Goal: Task Accomplishment & Management: Manage account settings

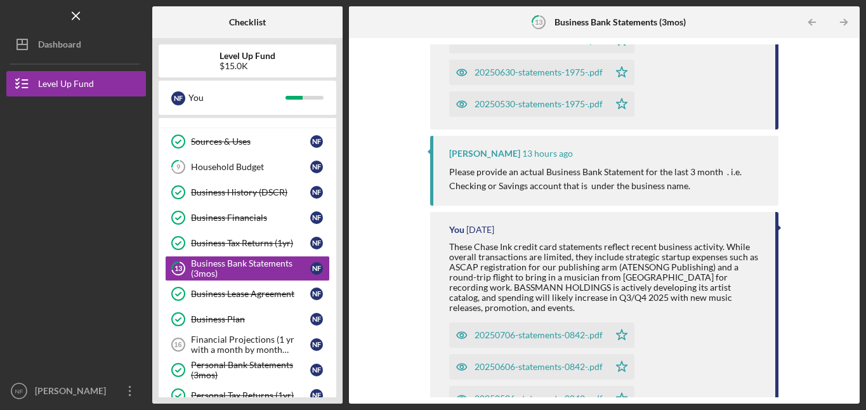
scroll to position [296, 0]
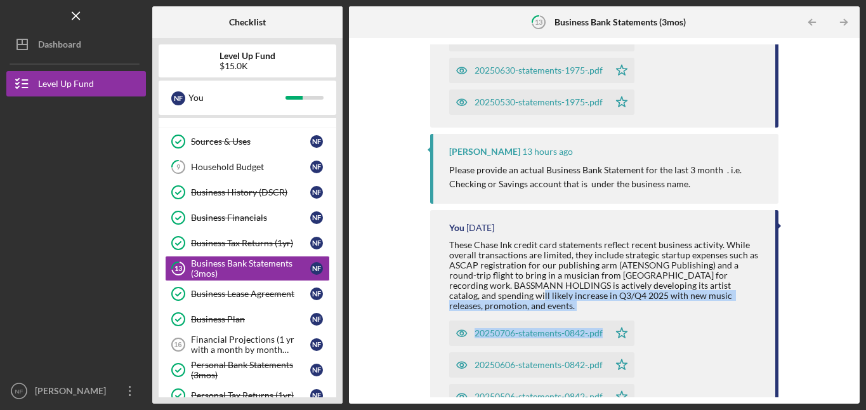
drag, startPoint x: 862, startPoint y: 286, endPoint x: 866, endPoint y: 322, distance: 35.7
click at [865, 322] on html "Icon/Menu 13 Business Bank Statements (3mos) Checklist Level Up Fund $15.0K N F…" at bounding box center [433, 205] width 866 height 410
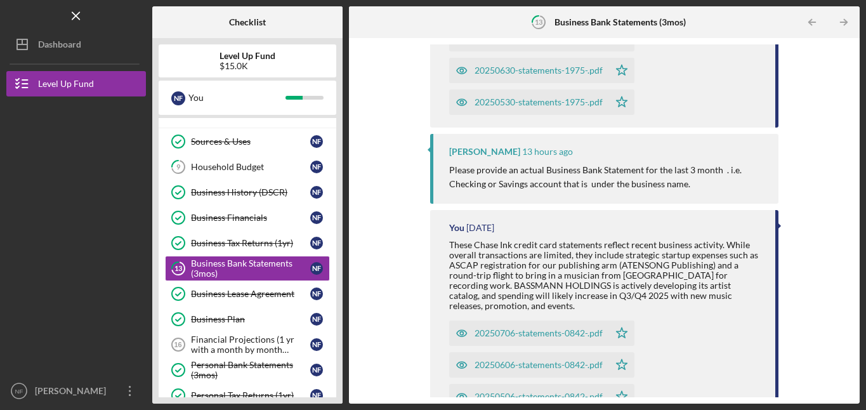
click at [812, 277] on div "Icon/Upload Upload Request Icon/Message Comment You 12 hours ago Please note: M…" at bounding box center [604, 220] width 498 height 353
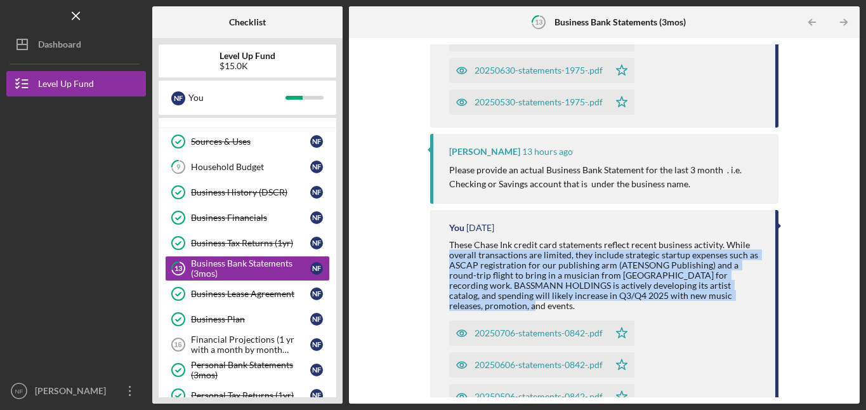
drag, startPoint x: 848, startPoint y: 301, endPoint x: 847, endPoint y: 240, distance: 60.3
click at [847, 240] on div "Icon/Upload Upload Request Icon/Message Comment You 12 hours ago Please note: M…" at bounding box center [604, 220] width 498 height 353
click at [819, 252] on div "Icon/Upload Upload Request Icon/Message Comment You 12 hours ago Please note: M…" at bounding box center [604, 220] width 498 height 353
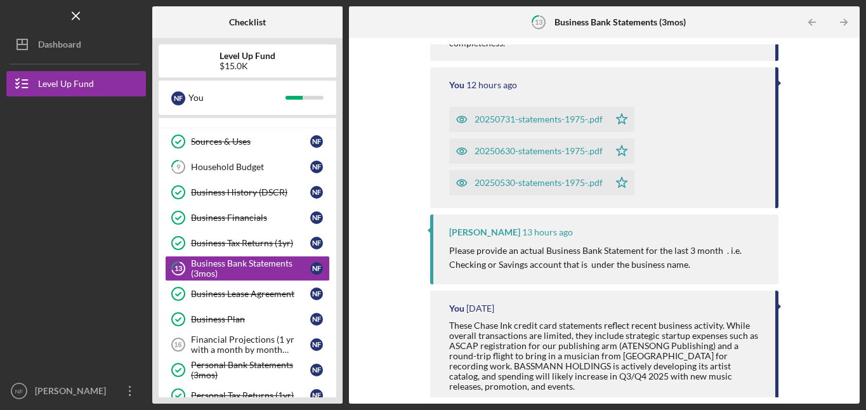
scroll to position [229, 0]
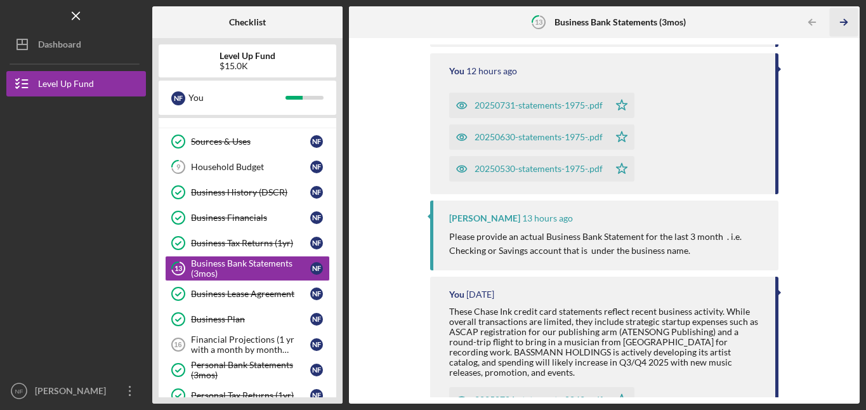
click at [840, 18] on icon "Icon/Table Pagination Arrow" at bounding box center [843, 22] width 29 height 29
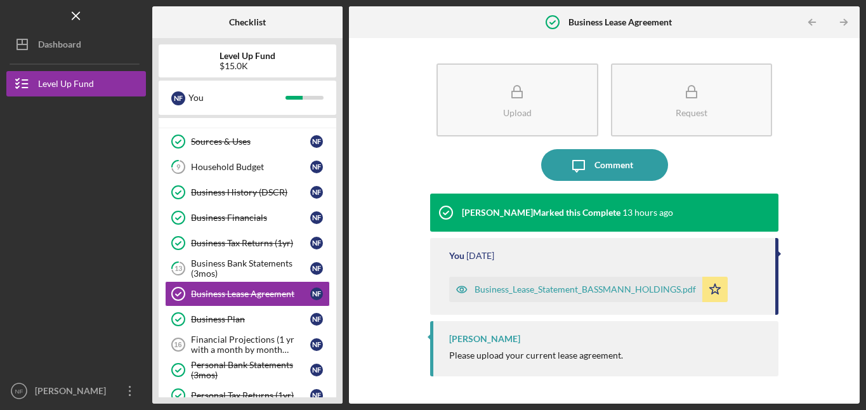
click at [840, 18] on icon "Icon/Table Pagination Arrow" at bounding box center [843, 22] width 29 height 29
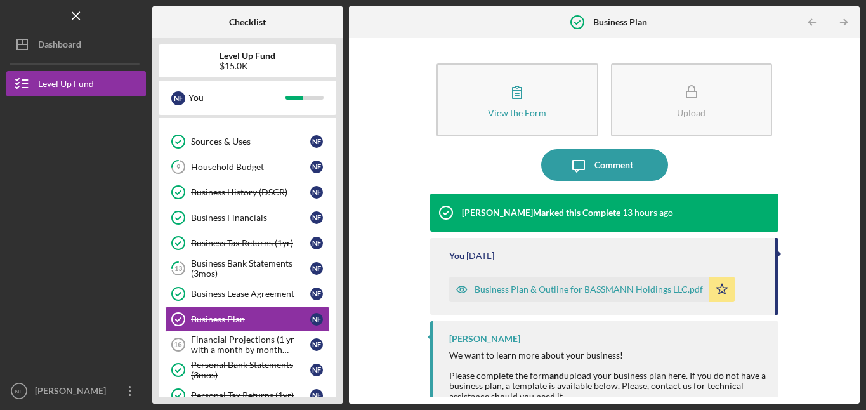
click at [840, 18] on icon "Icon/Table Pagination Arrow" at bounding box center [843, 22] width 29 height 29
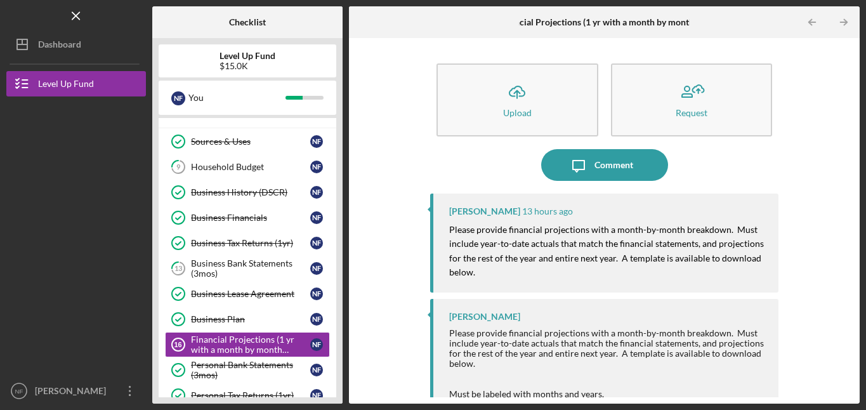
click at [840, 18] on icon "Icon/Table Pagination Arrow" at bounding box center [843, 22] width 29 height 29
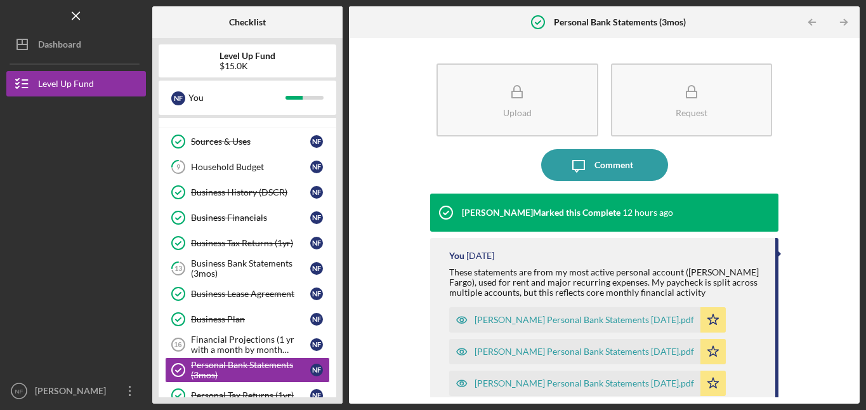
click at [840, 18] on icon "Icon/Table Pagination Arrow" at bounding box center [843, 22] width 29 height 29
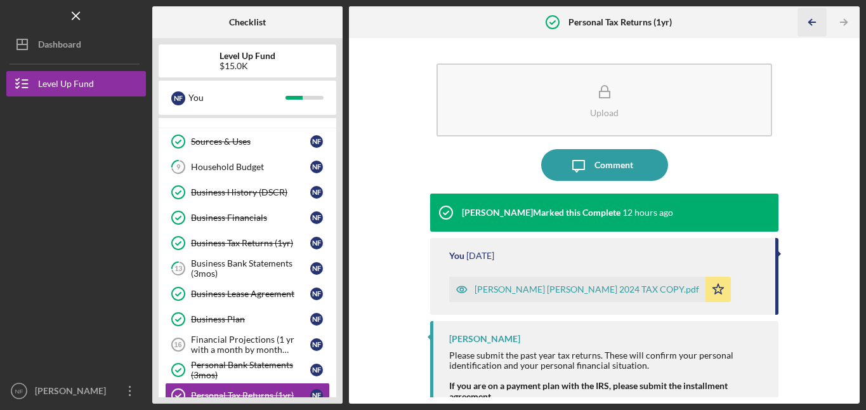
click at [810, 20] on polyline "button" at bounding box center [810, 23] width 3 height 6
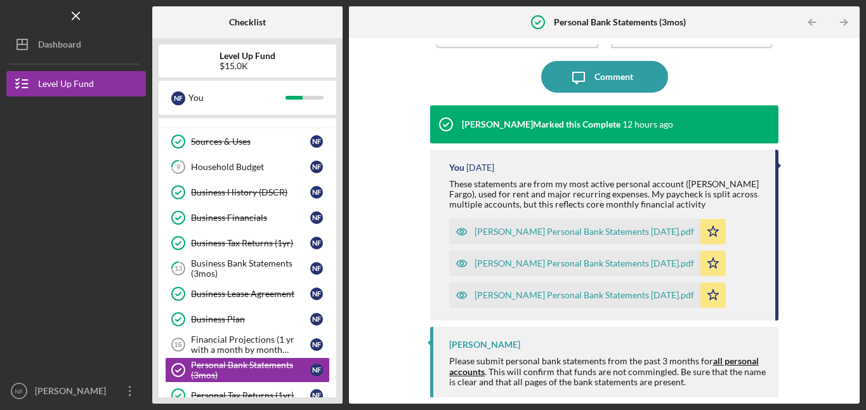
scroll to position [94, 0]
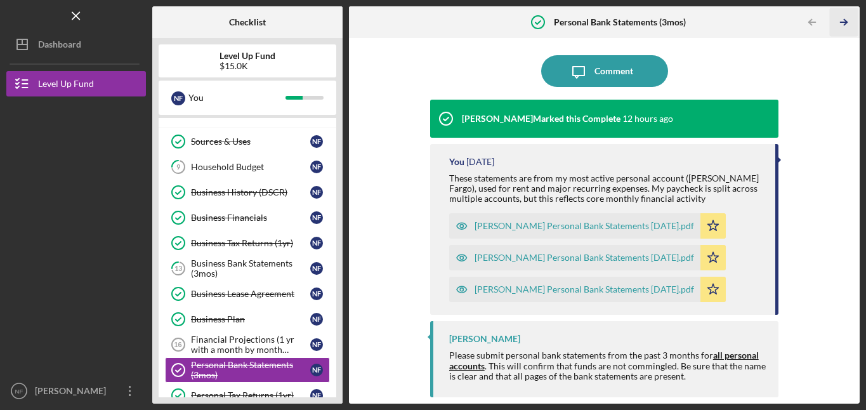
click at [844, 22] on line "button" at bounding box center [843, 22] width 6 height 0
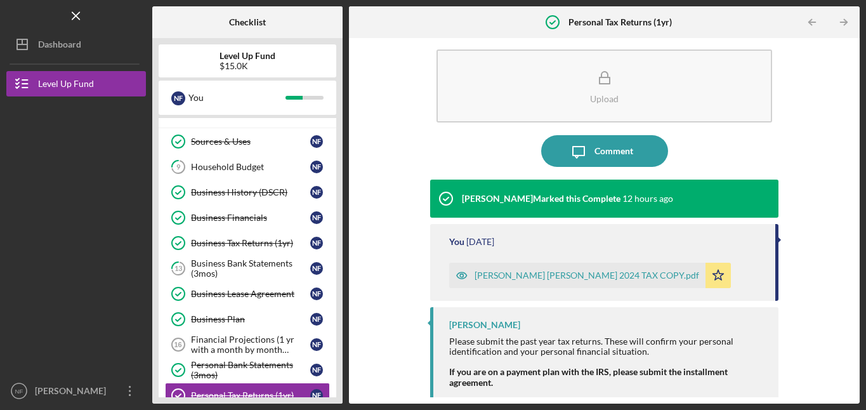
scroll to position [20, 0]
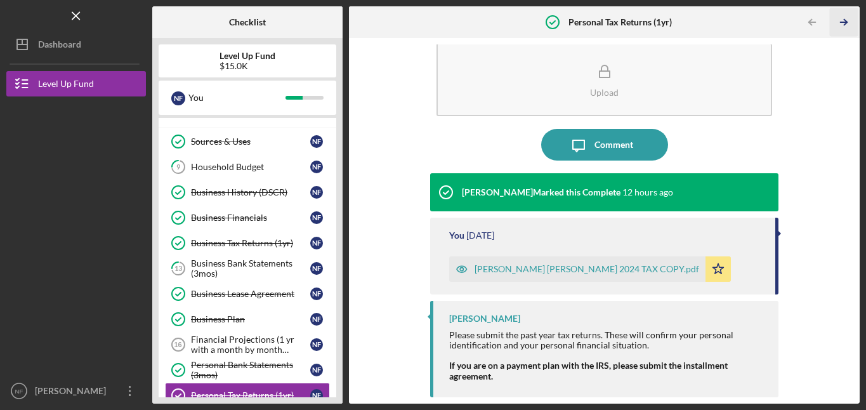
click at [845, 18] on icon "Icon/Table Pagination Arrow" at bounding box center [843, 22] width 29 height 29
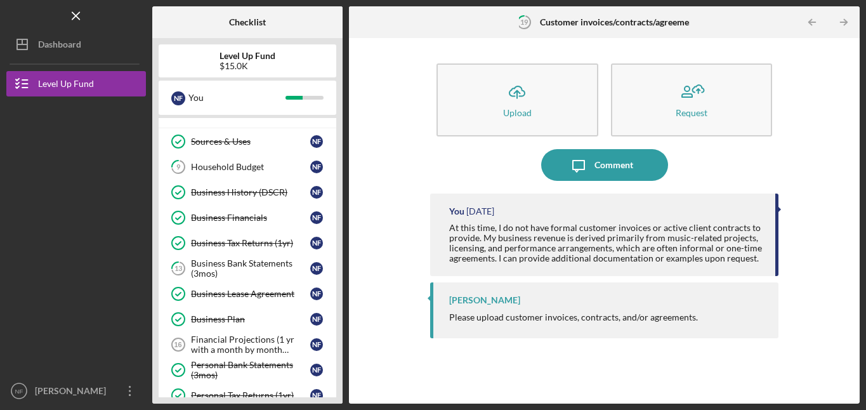
click at [845, 18] on icon "Icon/Table Pagination Arrow" at bounding box center [843, 22] width 29 height 29
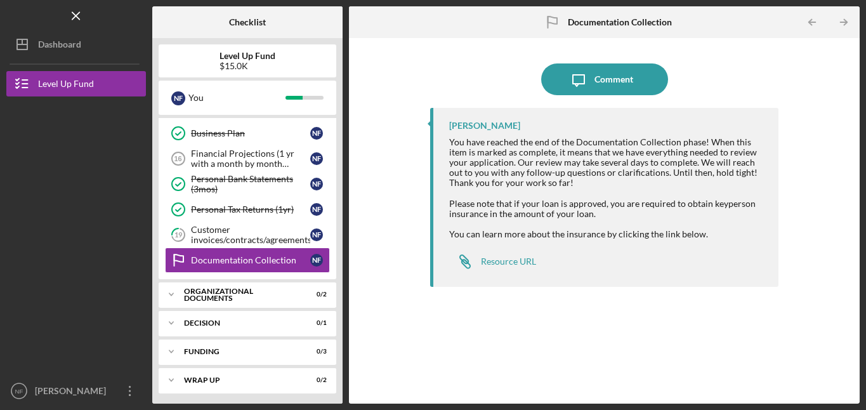
scroll to position [442, 0]
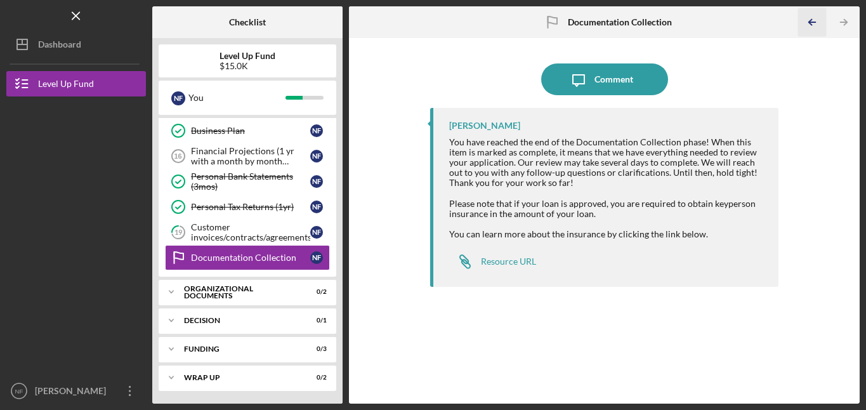
click at [817, 20] on icon "Icon/Table Pagination Arrow" at bounding box center [811, 22] width 29 height 29
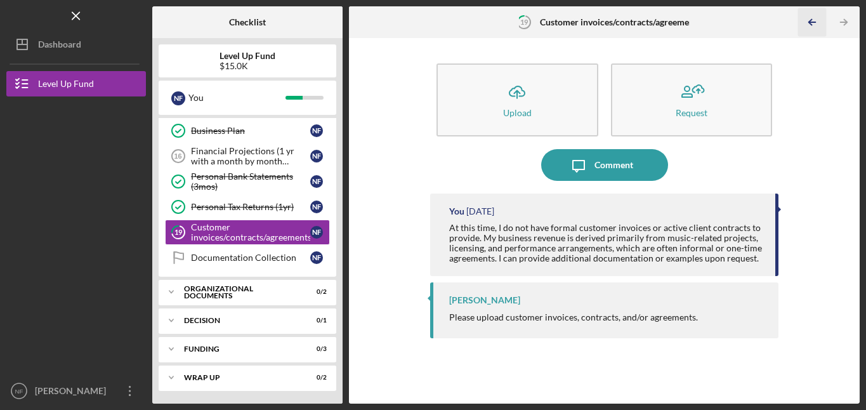
click at [817, 20] on icon "Icon/Table Pagination Arrow" at bounding box center [811, 22] width 29 height 29
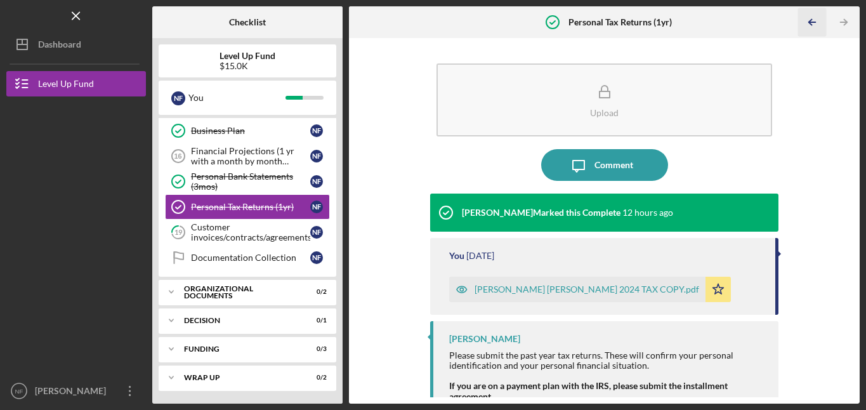
click at [817, 20] on icon "Icon/Table Pagination Arrow" at bounding box center [811, 22] width 29 height 29
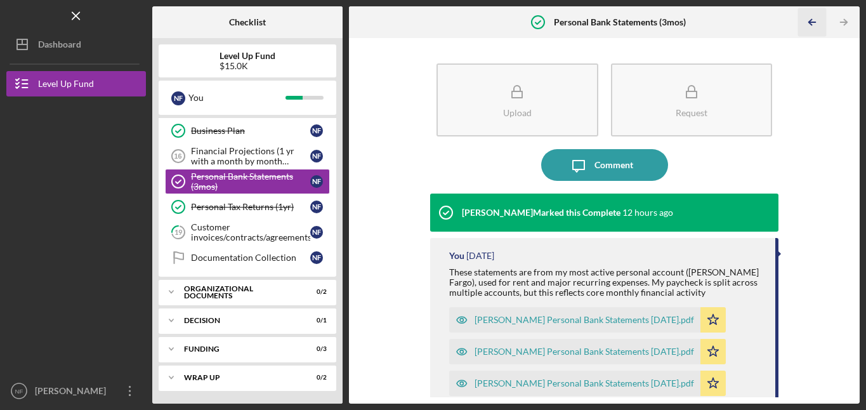
click at [817, 20] on icon "Icon/Table Pagination Arrow" at bounding box center [811, 22] width 29 height 29
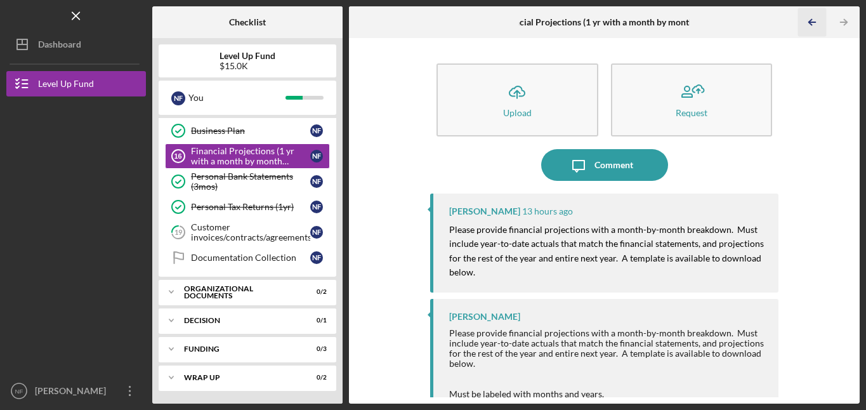
click at [817, 20] on icon "Icon/Table Pagination Arrow" at bounding box center [811, 22] width 29 height 29
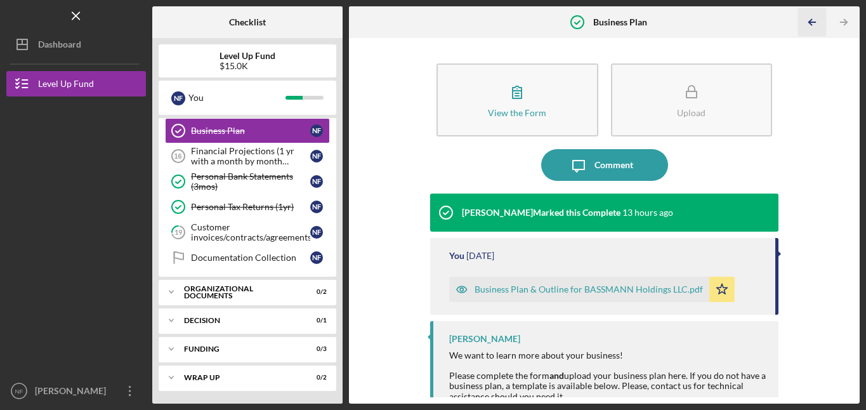
click at [817, 20] on icon "Icon/Table Pagination Arrow" at bounding box center [811, 22] width 29 height 29
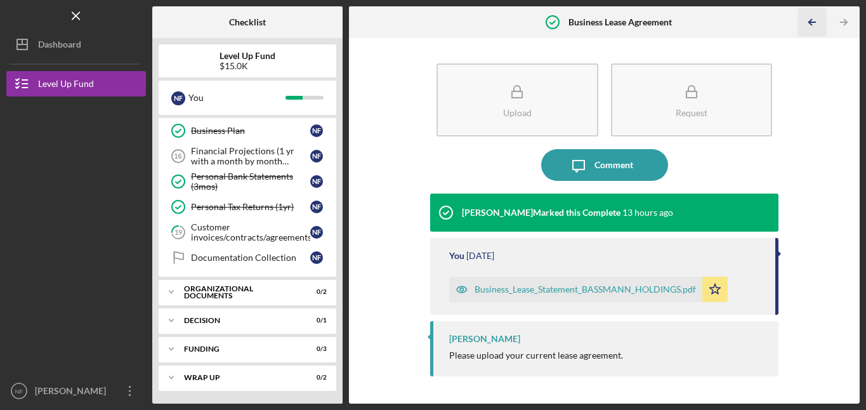
click at [817, 20] on icon "Icon/Table Pagination Arrow" at bounding box center [811, 22] width 29 height 29
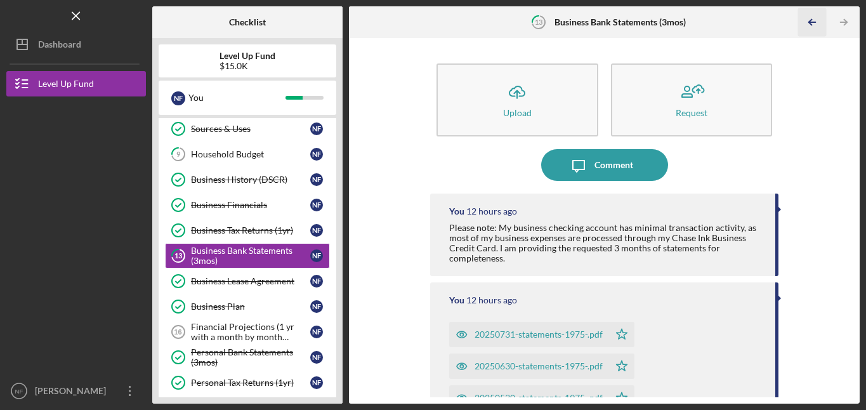
scroll to position [264, 0]
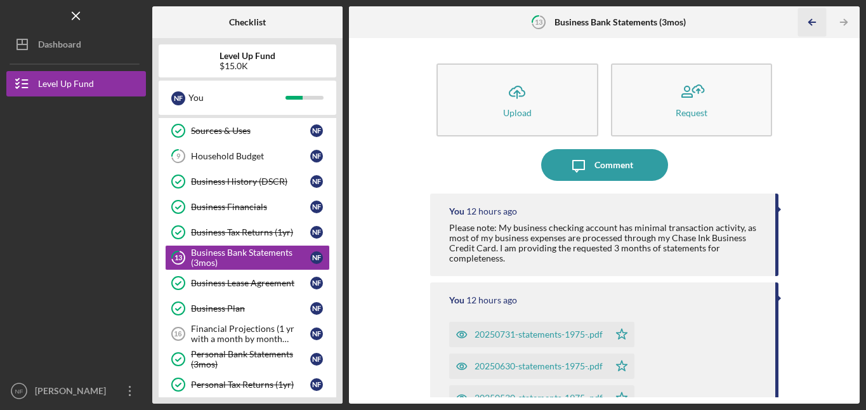
click at [817, 20] on icon "Icon/Table Pagination Arrow" at bounding box center [811, 22] width 29 height 29
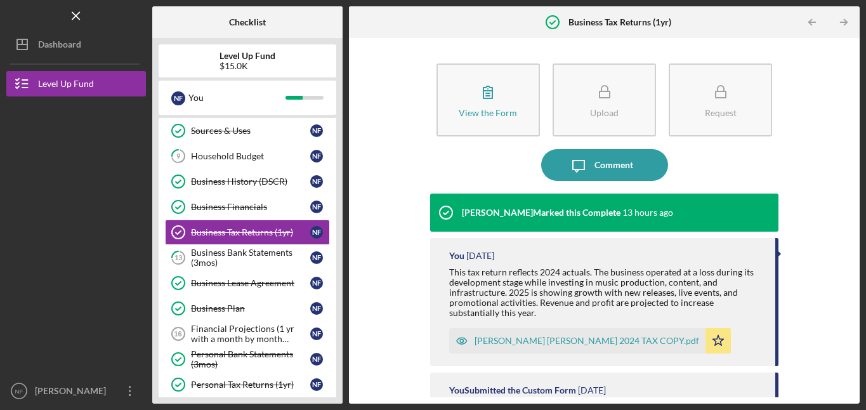
click at [817, 20] on icon "Icon/Table Pagination Arrow" at bounding box center [811, 22] width 29 height 29
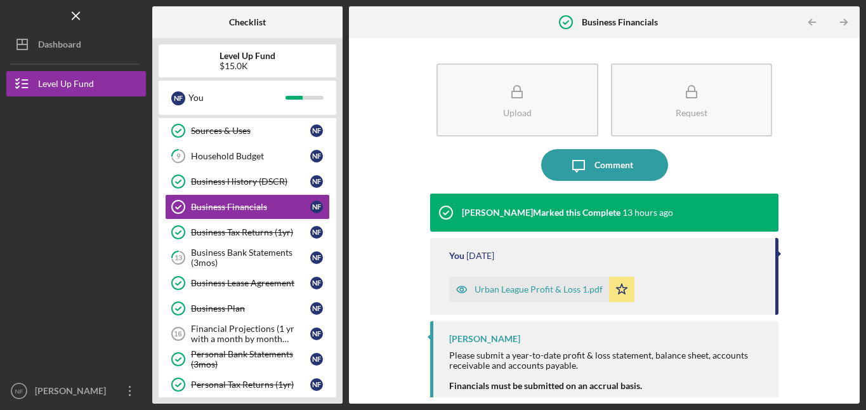
click at [817, 20] on icon "Icon/Table Pagination Arrow" at bounding box center [811, 22] width 29 height 29
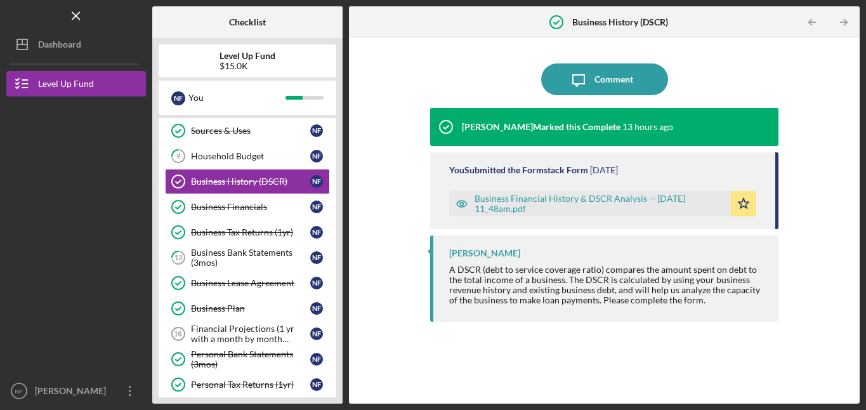
click at [817, 20] on icon "Icon/Table Pagination Arrow" at bounding box center [811, 22] width 29 height 29
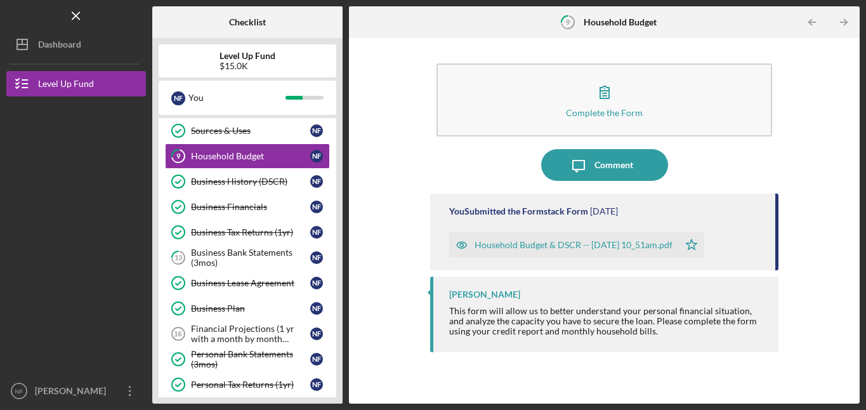
click at [817, 20] on icon "Icon/Table Pagination Arrow" at bounding box center [811, 22] width 29 height 29
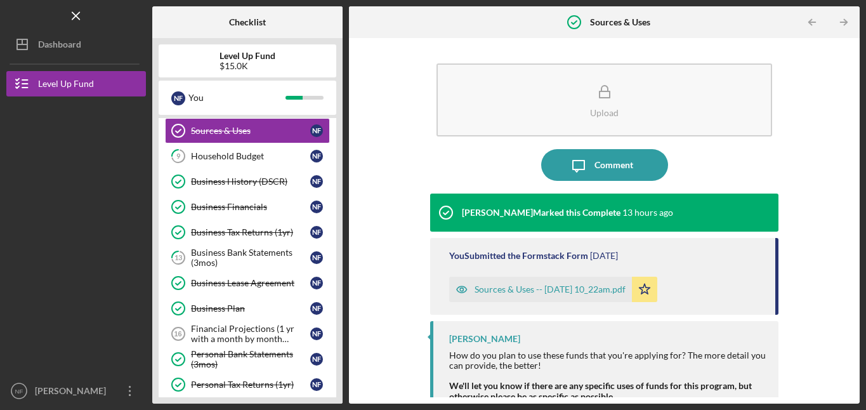
click at [817, 20] on icon "Icon/Table Pagination Arrow" at bounding box center [811, 22] width 29 height 29
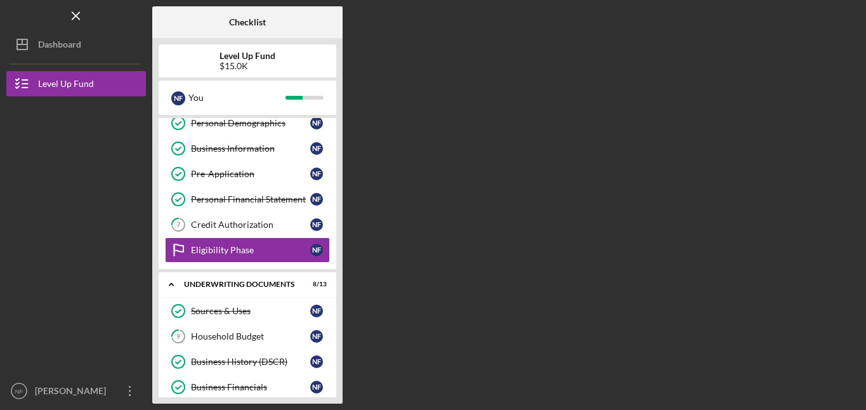
scroll to position [77, 0]
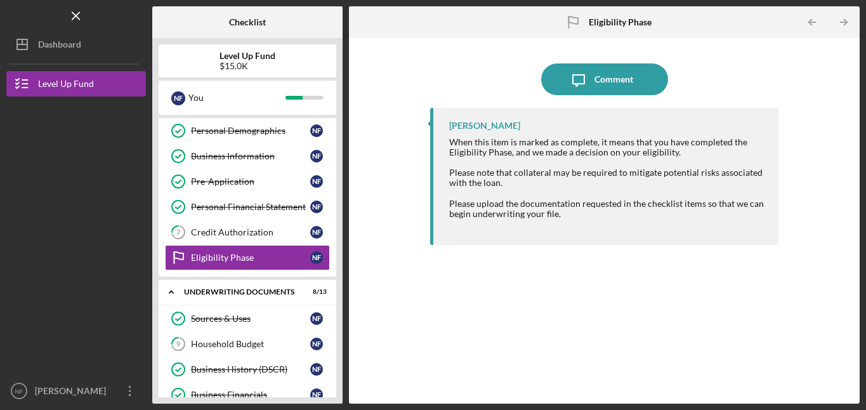
click at [817, 20] on icon "Icon/Table Pagination Arrow" at bounding box center [811, 22] width 29 height 29
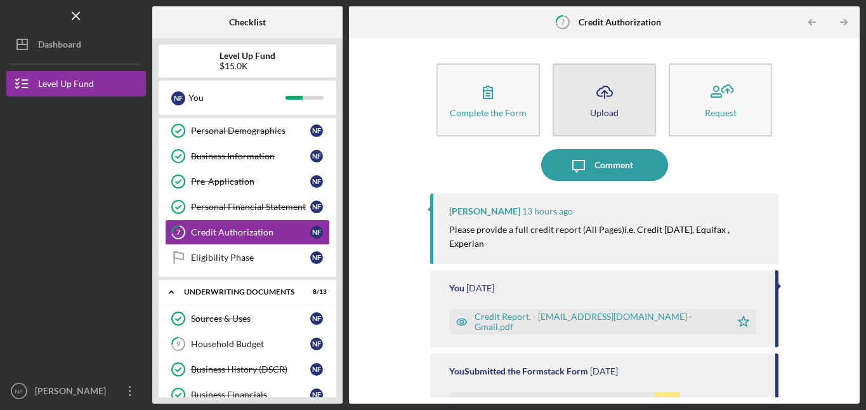
click at [616, 95] on icon "Icon/Upload" at bounding box center [604, 92] width 32 height 32
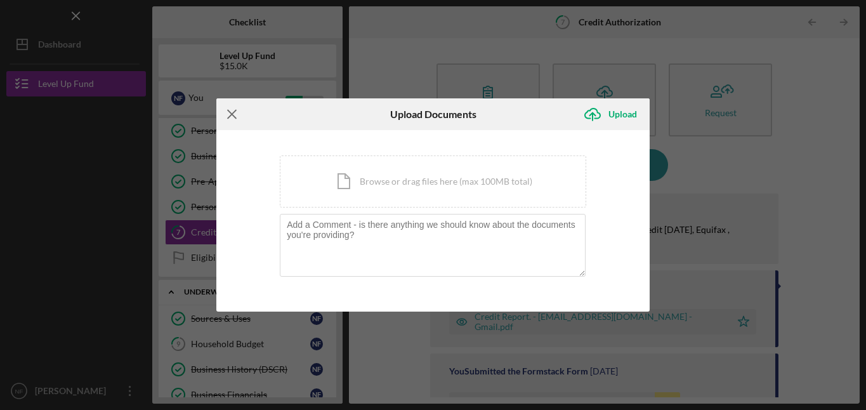
click at [233, 112] on icon "Icon/Menu Close" at bounding box center [232, 114] width 32 height 32
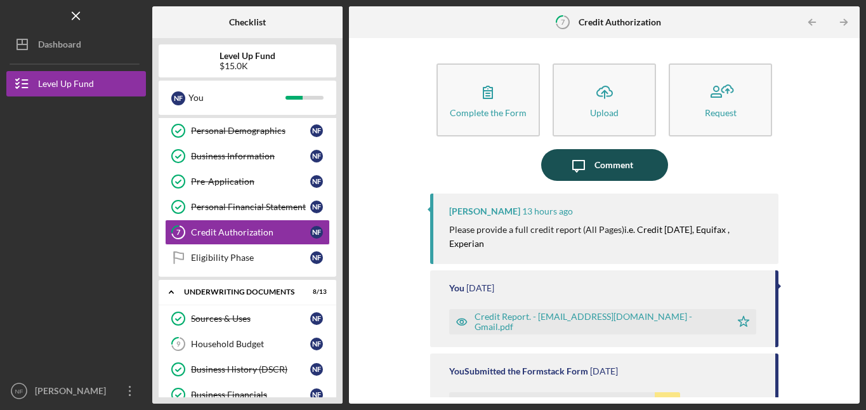
click at [605, 160] on div "Comment" at bounding box center [613, 165] width 39 height 32
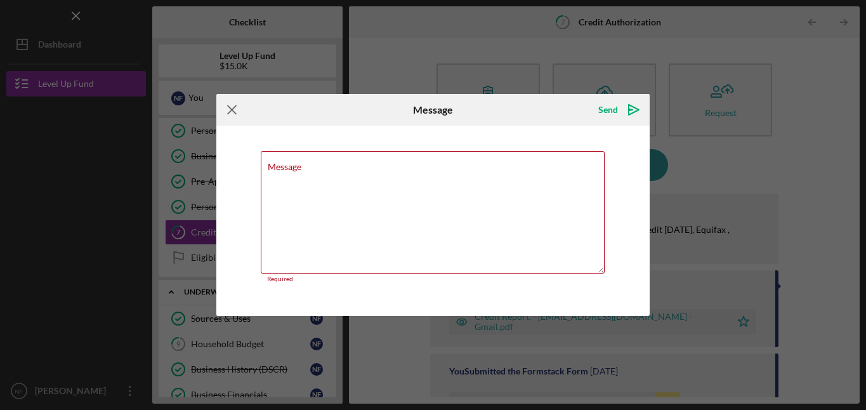
click at [229, 110] on icon "Icon/Menu Close" at bounding box center [232, 110] width 32 height 32
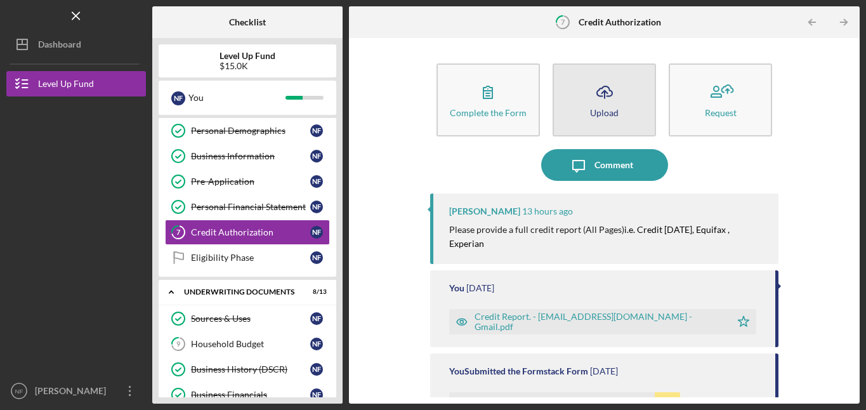
click at [589, 86] on icon "Icon/Upload" at bounding box center [604, 92] width 32 height 32
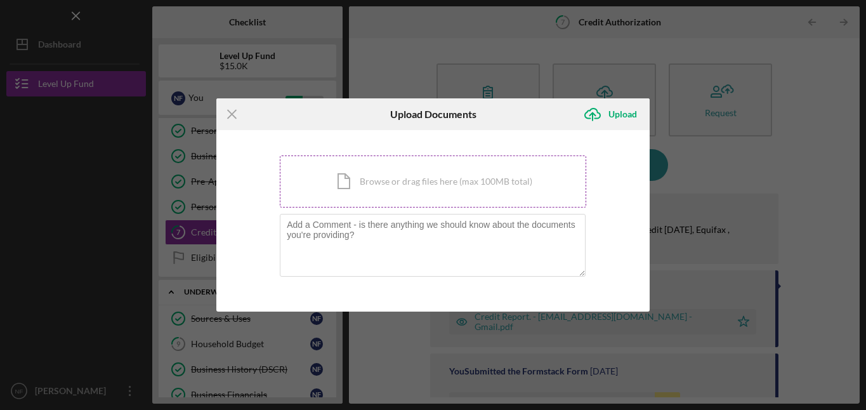
click at [462, 167] on div "Icon/Document Browse or drag files here (max 100MB total) Tap to choose files o…" at bounding box center [433, 181] width 306 height 52
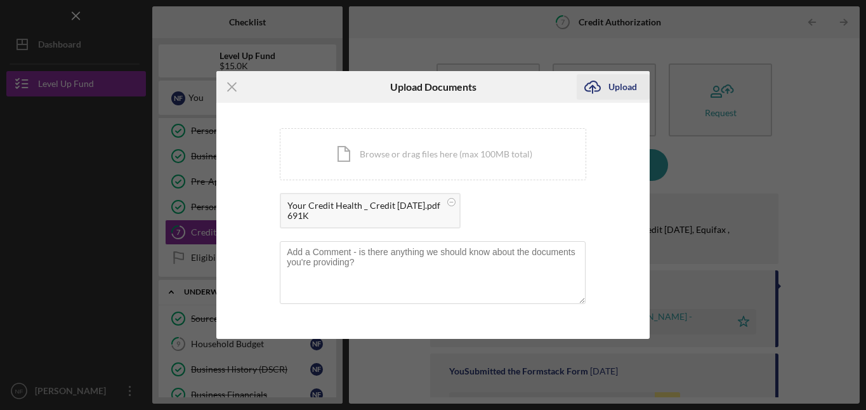
click at [625, 83] on div "Upload" at bounding box center [622, 86] width 29 height 25
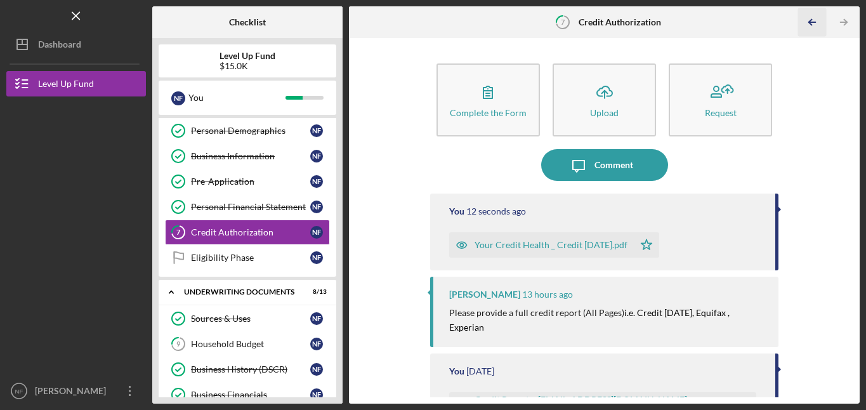
click at [807, 17] on icon "Icon/Table Pagination Arrow" at bounding box center [811, 22] width 29 height 29
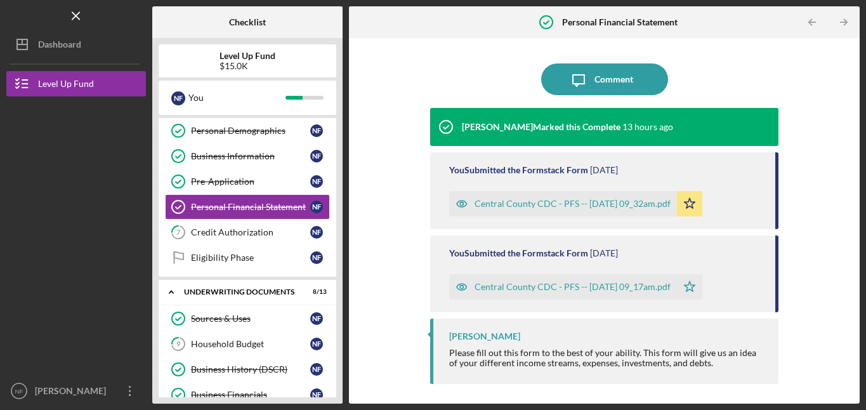
click at [807, 17] on icon "Icon/Table Pagination Arrow" at bounding box center [811, 22] width 29 height 29
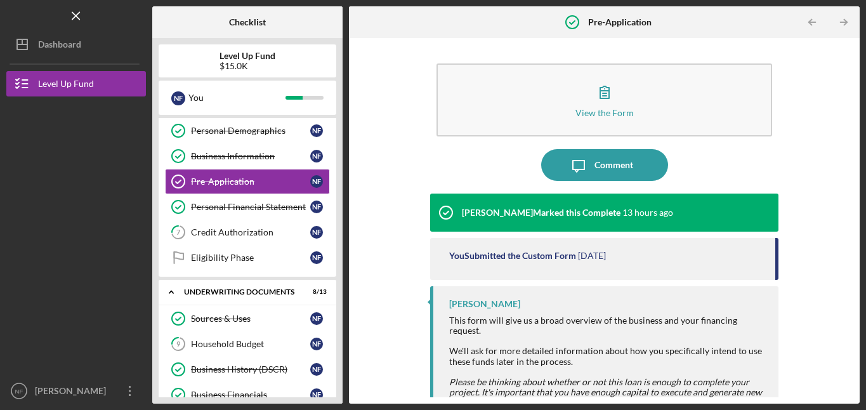
click at [807, 17] on icon "Icon/Table Pagination Arrow" at bounding box center [811, 22] width 29 height 29
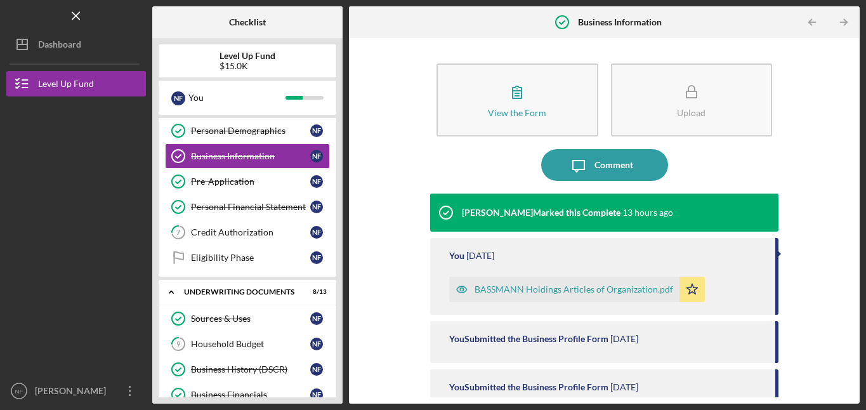
click at [807, 17] on icon "Icon/Table Pagination Arrow" at bounding box center [811, 22] width 29 height 29
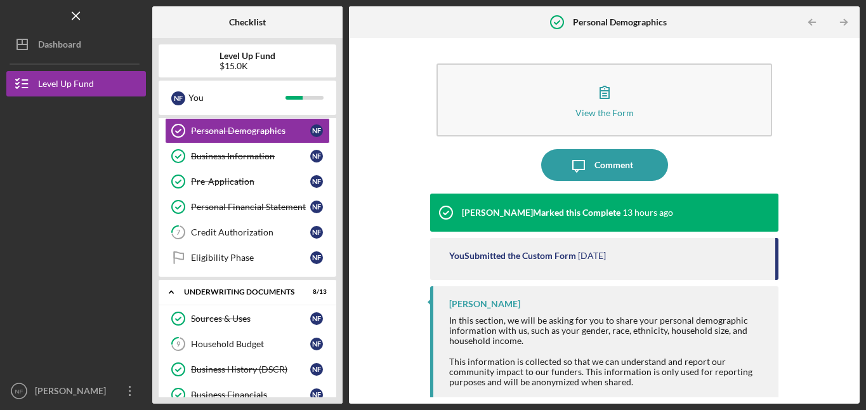
click at [807, 17] on div "Checklist Level Up Fund $15.0K N F You Icon/Expander Eligiblity 5 / 8 Personal …" at bounding box center [505, 204] width 707 height 397
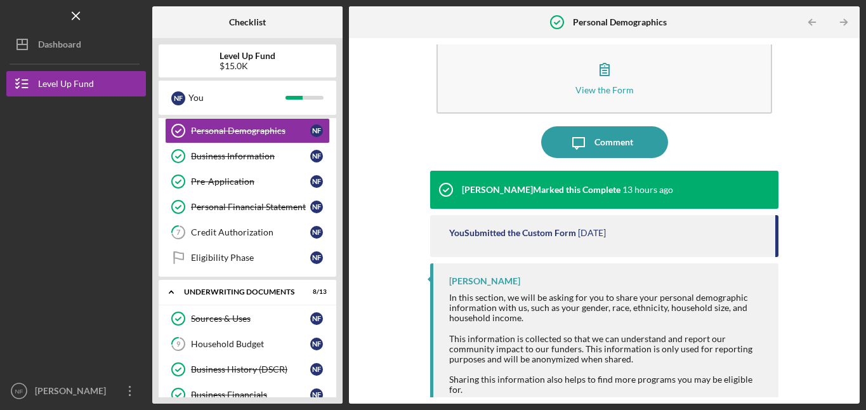
scroll to position [26, 0]
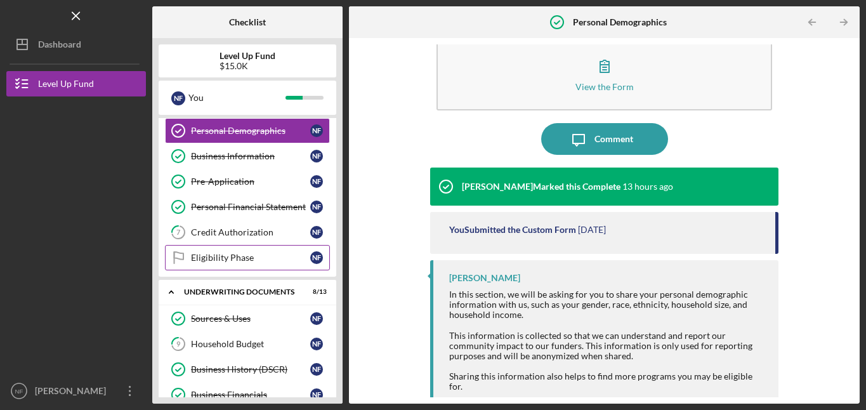
click at [205, 261] on div "Eligibility Phase" at bounding box center [250, 257] width 119 height 10
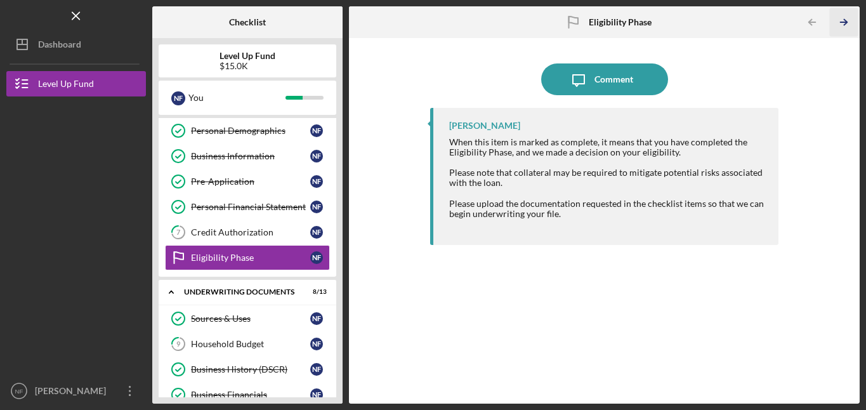
click at [843, 20] on polyline "button" at bounding box center [844, 23] width 3 height 6
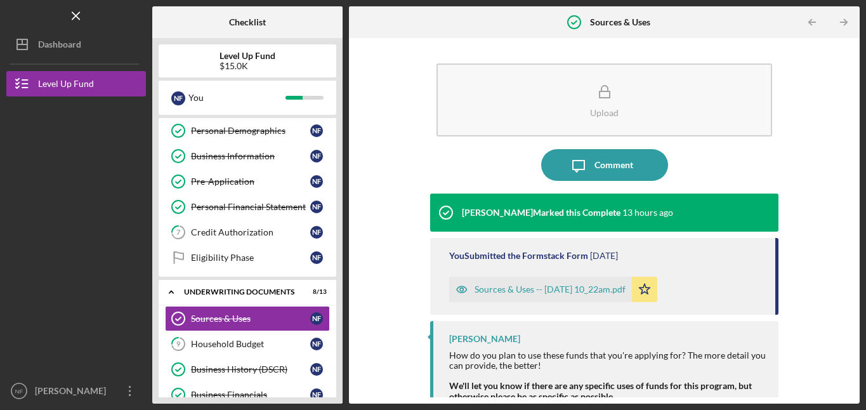
click at [843, 20] on polyline "button" at bounding box center [844, 23] width 3 height 6
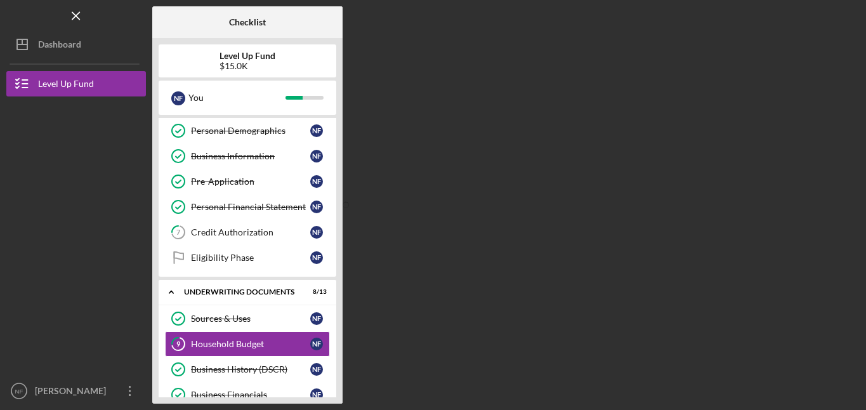
click at [843, 20] on div "Checklist Level Up Fund $15.0K N F You Icon/Expander Eligiblity 5 / 8 Personal …" at bounding box center [505, 204] width 707 height 397
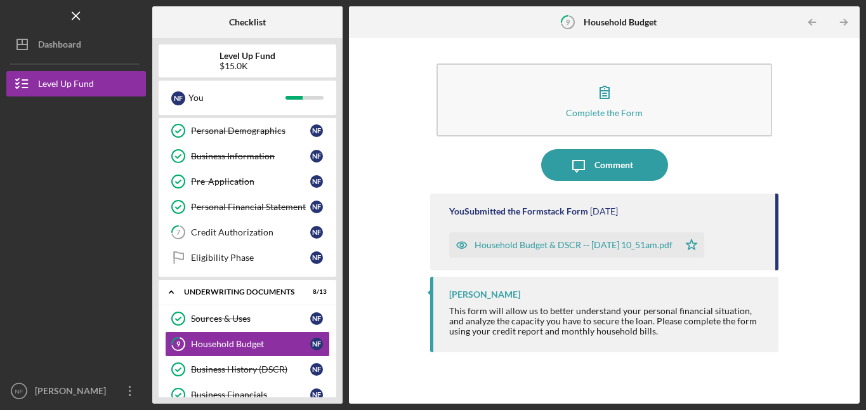
click at [843, 20] on polyline "button" at bounding box center [844, 23] width 3 height 6
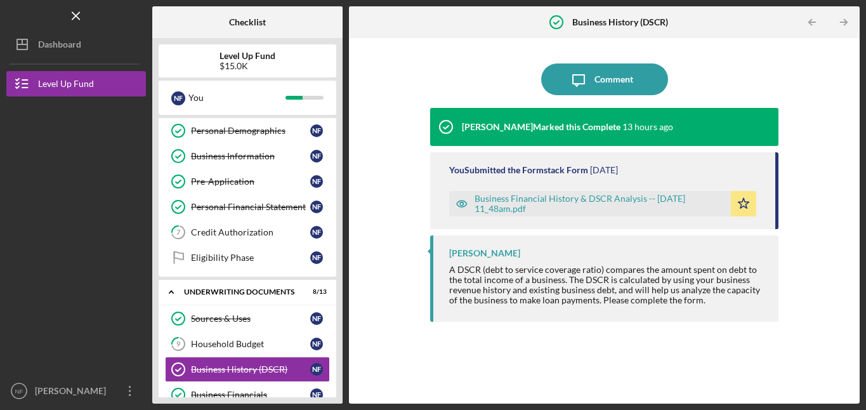
click at [843, 20] on polyline "button" at bounding box center [844, 23] width 3 height 6
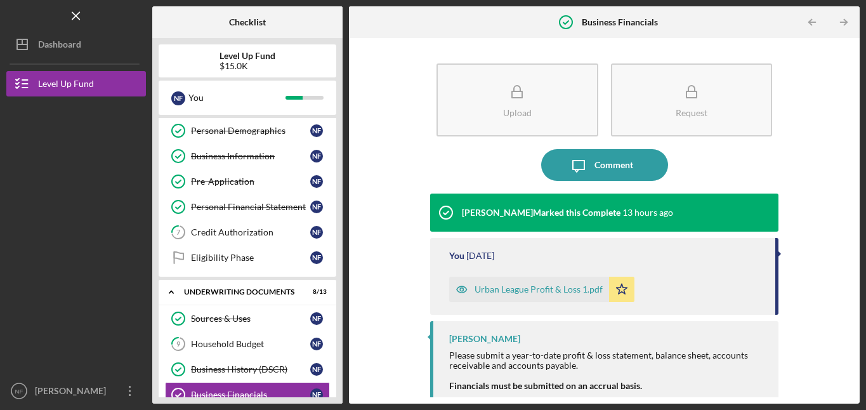
click at [843, 20] on polyline "button" at bounding box center [844, 23] width 3 height 6
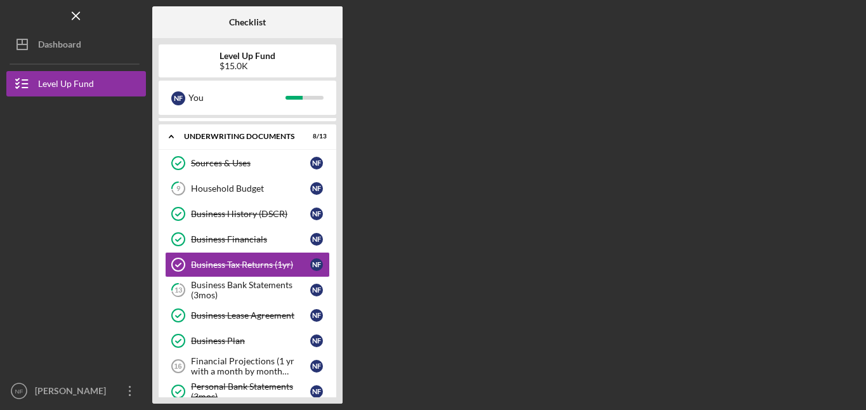
scroll to position [239, 0]
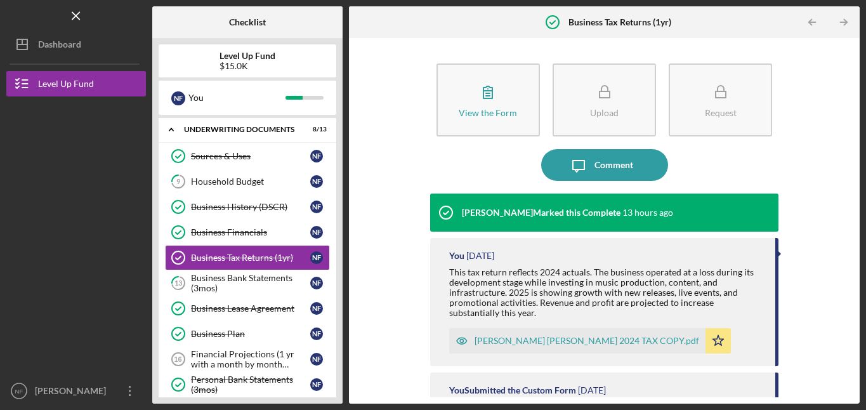
click at [843, 20] on polyline "button" at bounding box center [844, 23] width 3 height 6
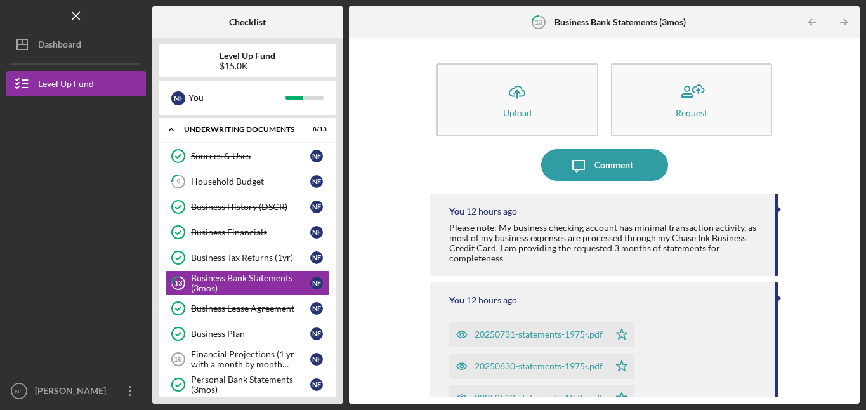
click at [843, 20] on polyline "button" at bounding box center [844, 23] width 3 height 6
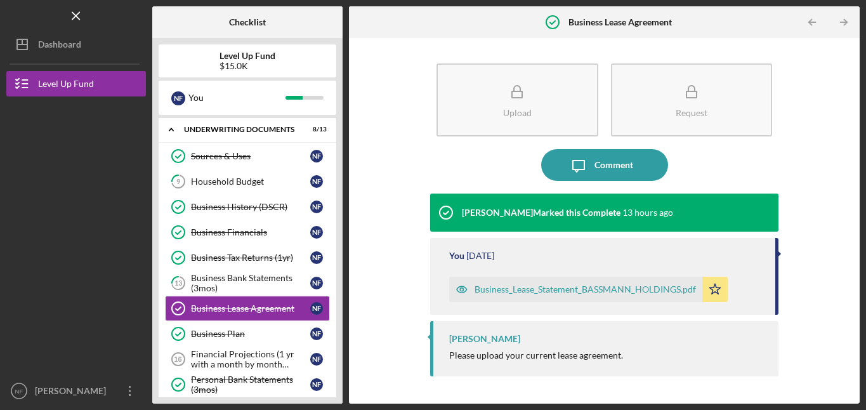
click at [843, 20] on polyline "button" at bounding box center [844, 23] width 3 height 6
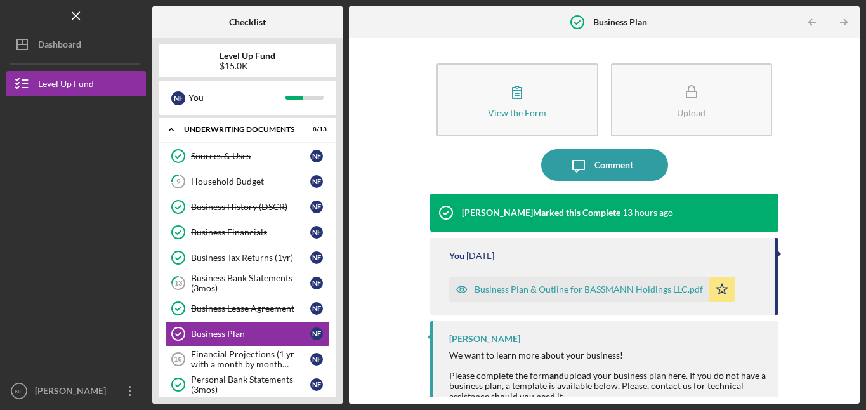
click at [843, 20] on polyline "button" at bounding box center [844, 23] width 3 height 6
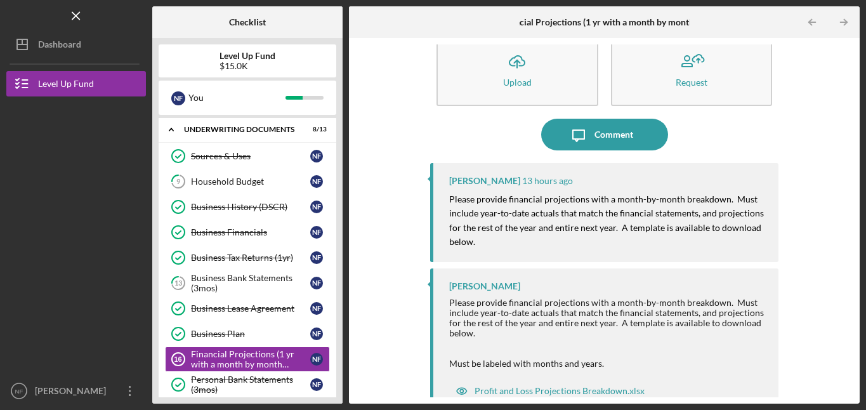
scroll to position [49, 0]
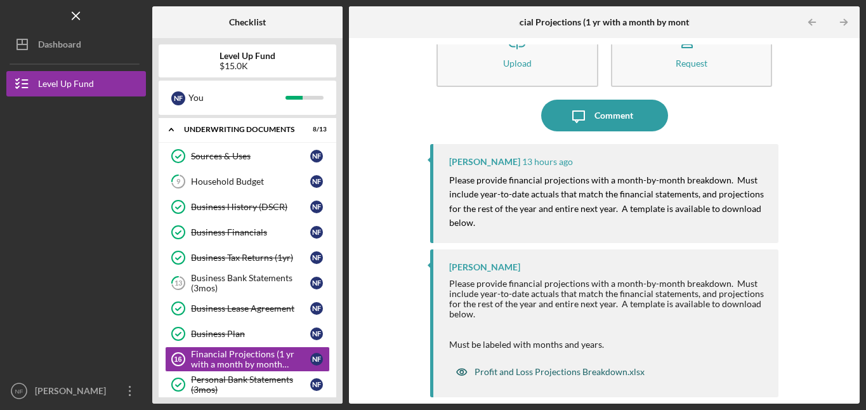
click at [552, 372] on div "Profit and Loss Projections Breakdown.xlsx" at bounding box center [559, 372] width 170 height 10
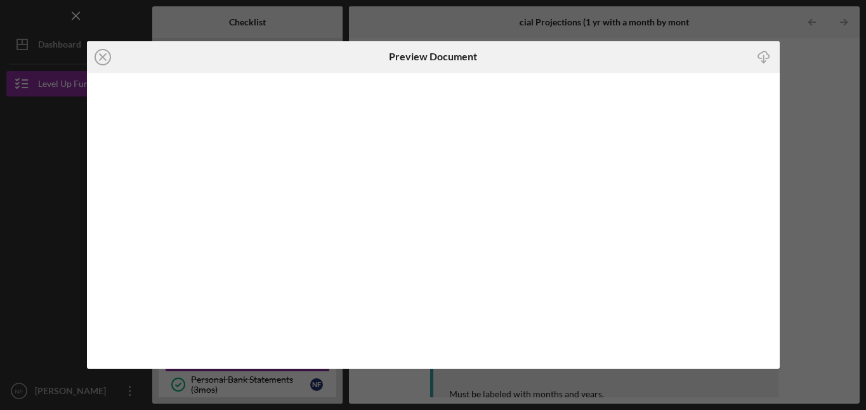
scroll to position [49, 0]
click at [761, 55] on icon "Icon/Download" at bounding box center [763, 56] width 29 height 29
click at [99, 57] on icon "Icon/Close" at bounding box center [103, 57] width 32 height 32
